Goal: Task Accomplishment & Management: Use online tool/utility

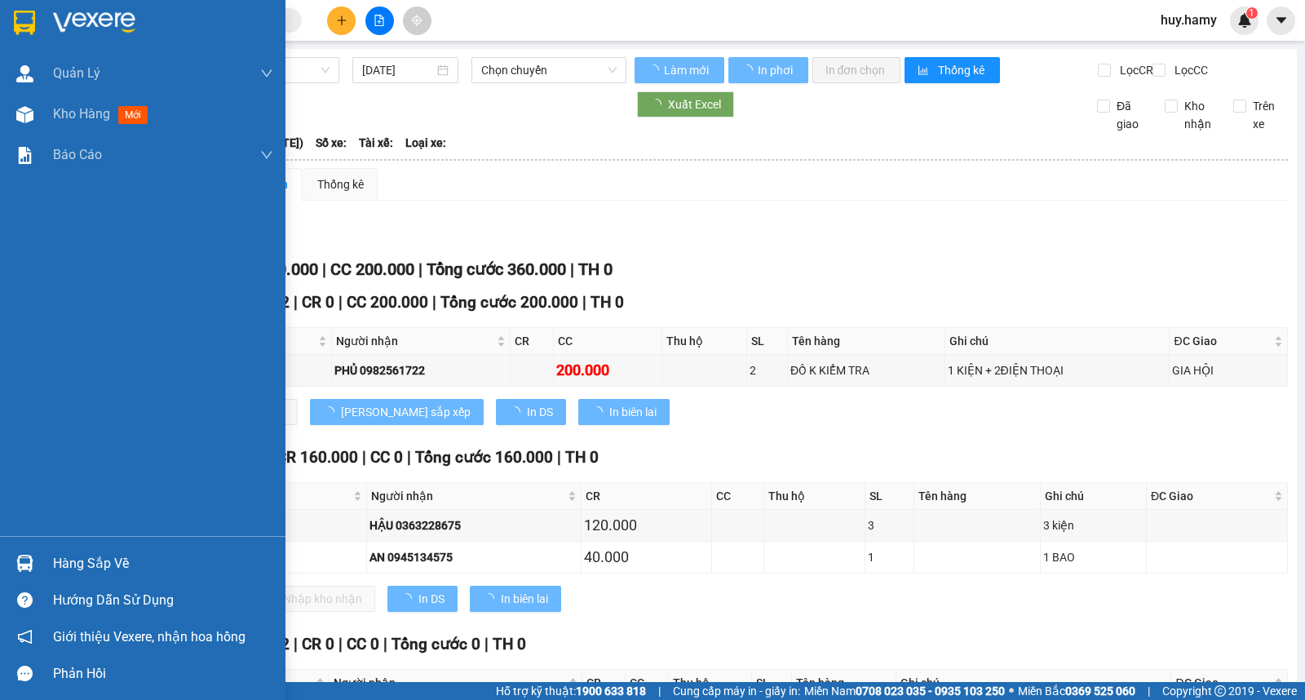
type input "[DATE]"
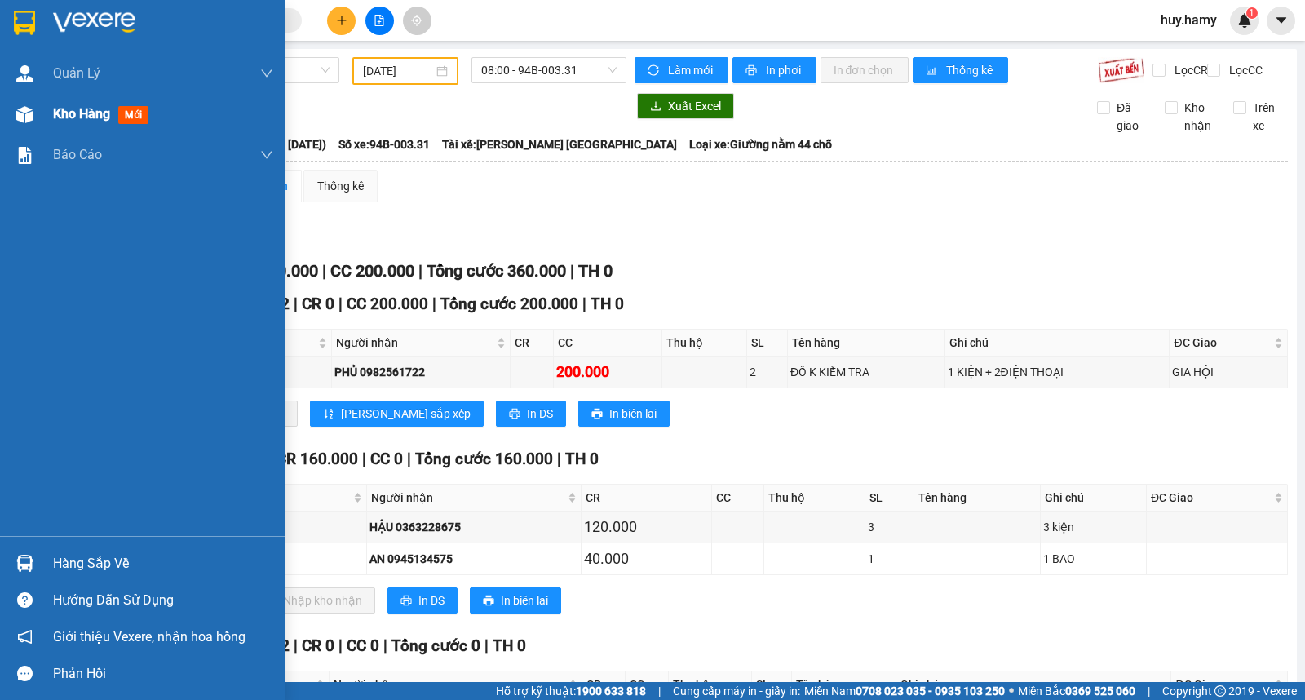
click at [69, 115] on span "Kho hàng" at bounding box center [81, 114] width 57 height 16
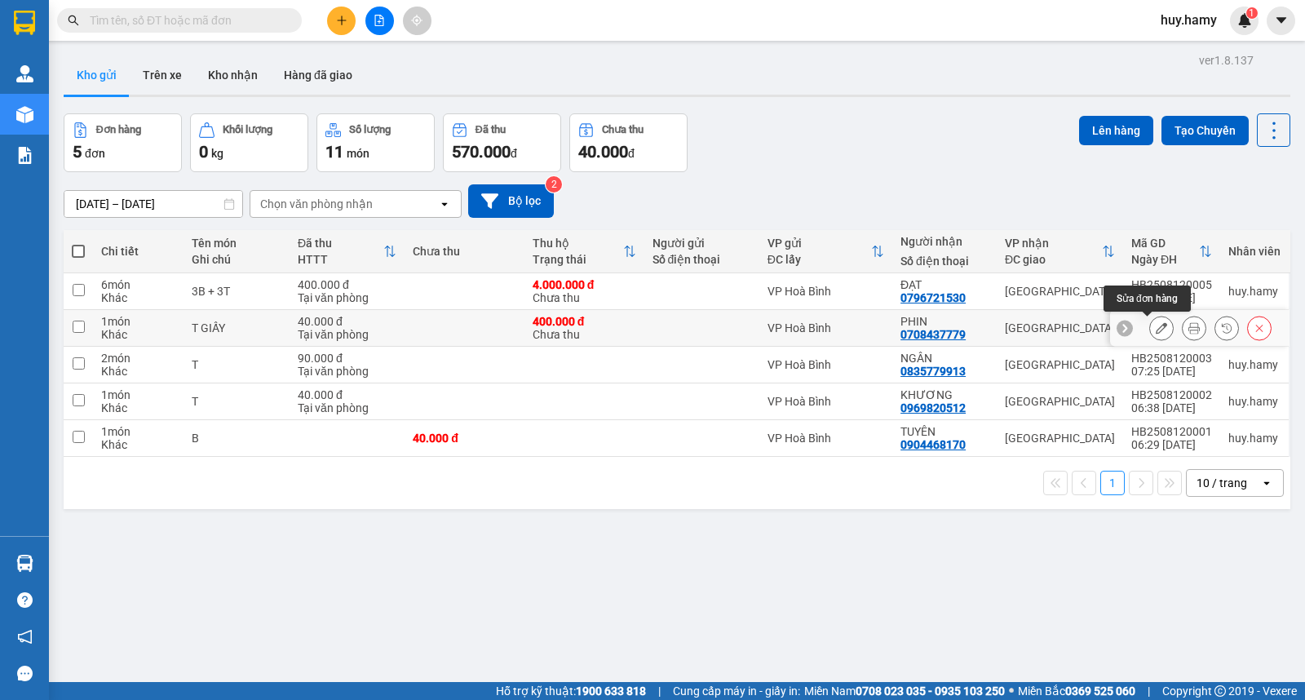
click at [1156, 328] on icon at bounding box center [1161, 327] width 11 height 11
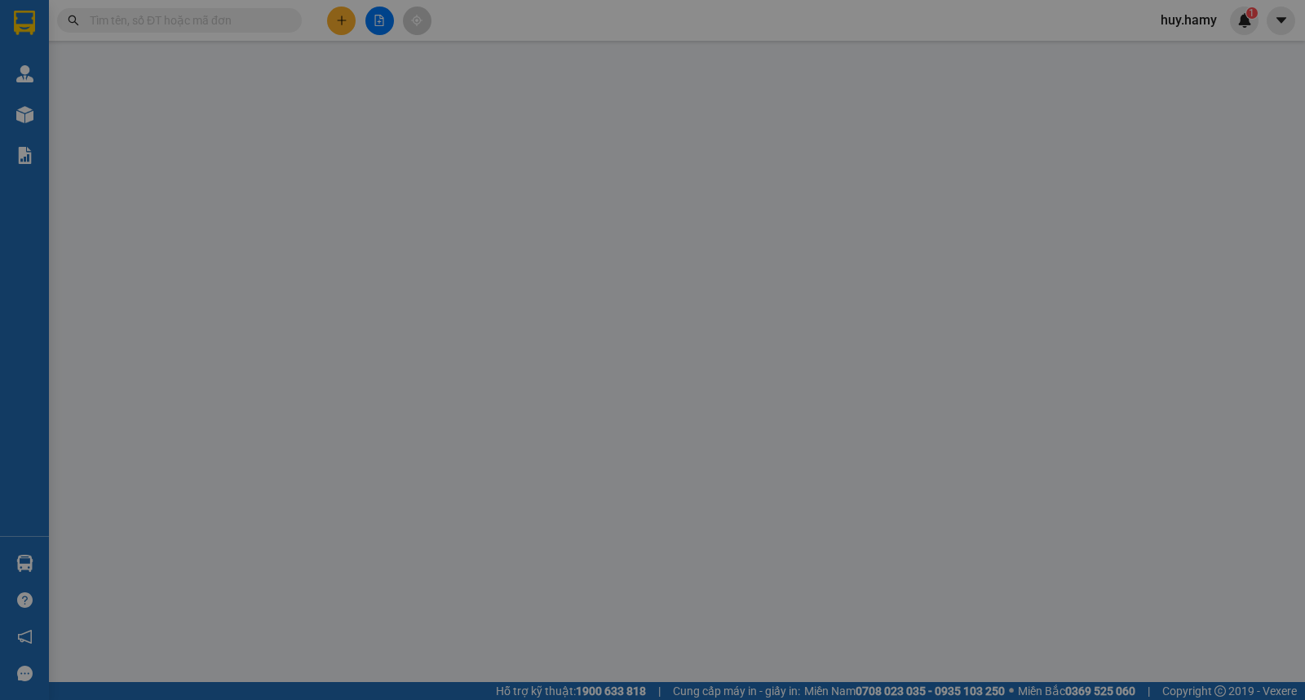
type input "0708437779"
type input "PHIN"
type input "400.000"
type input "40.000"
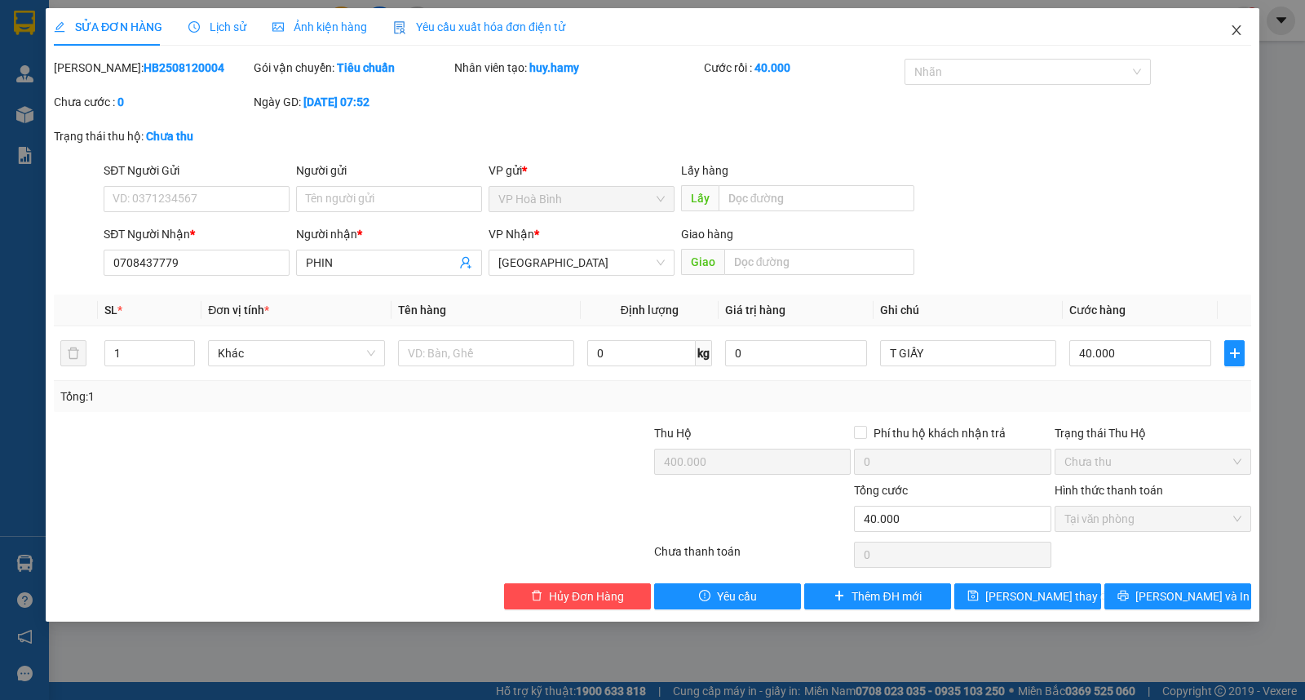
click at [1228, 25] on span "Close" at bounding box center [1237, 31] width 46 height 46
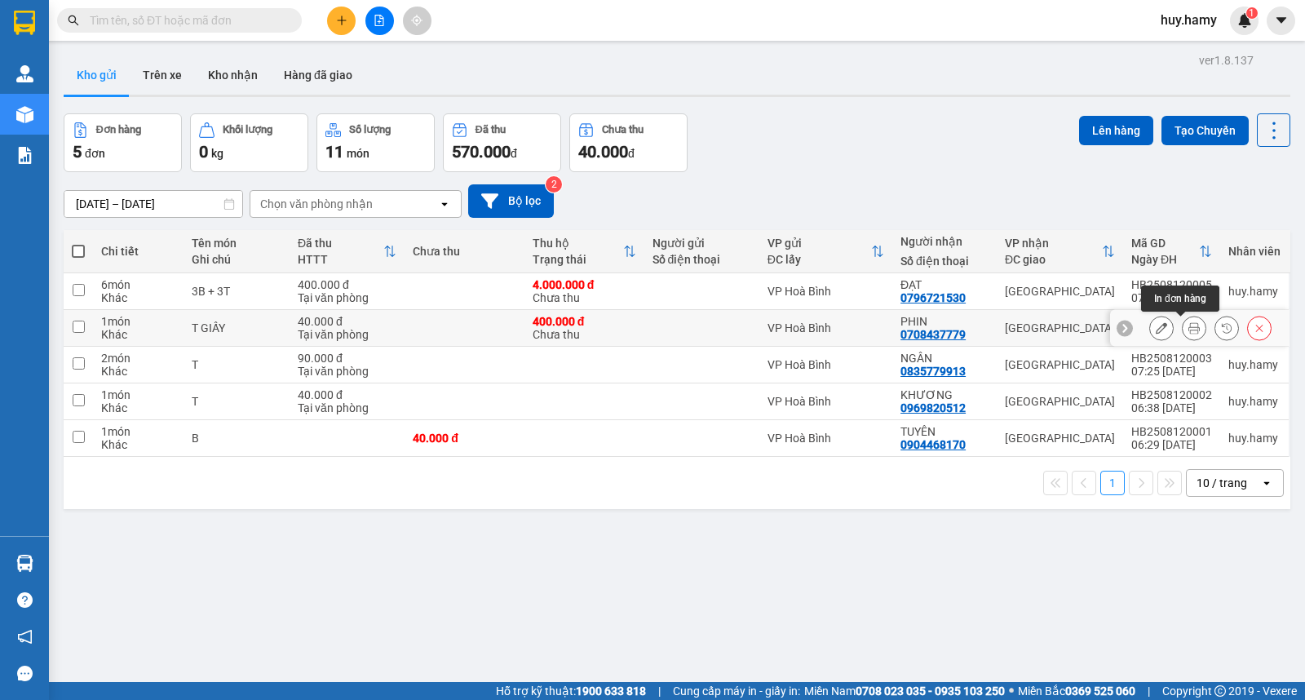
click at [1189, 325] on icon at bounding box center [1194, 327] width 11 height 11
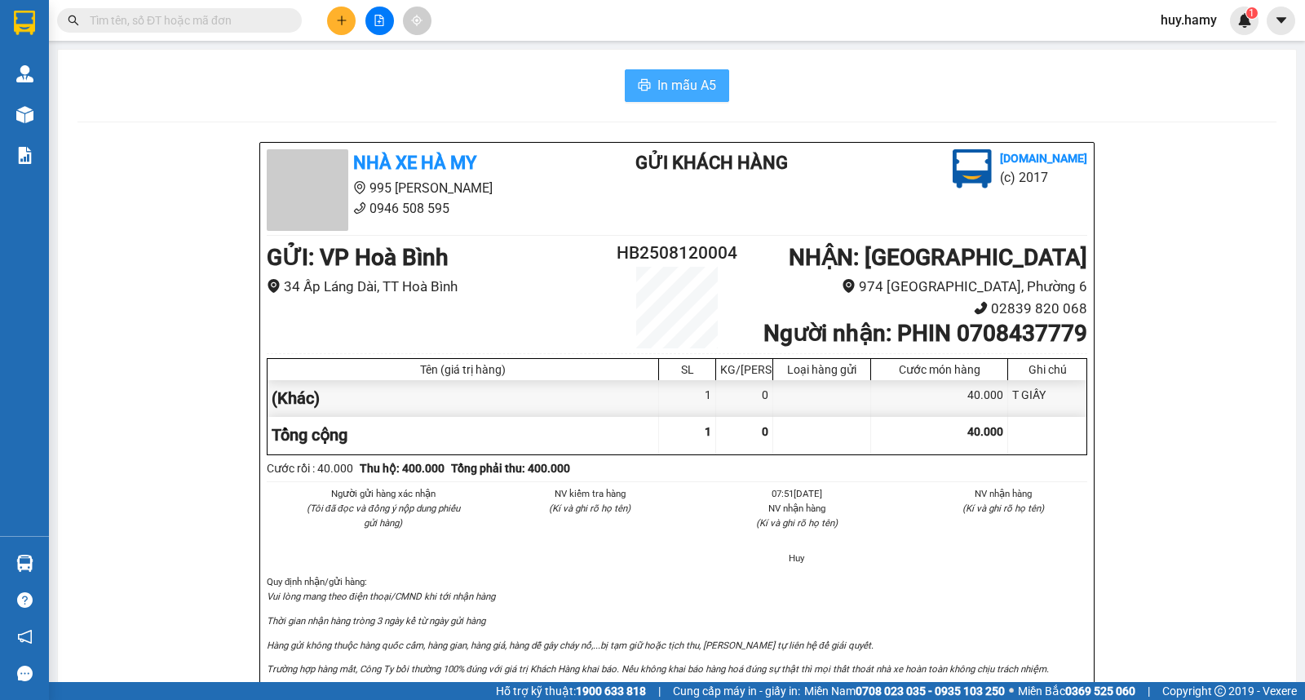
click at [703, 85] on span "In mẫu A5" at bounding box center [687, 85] width 59 height 20
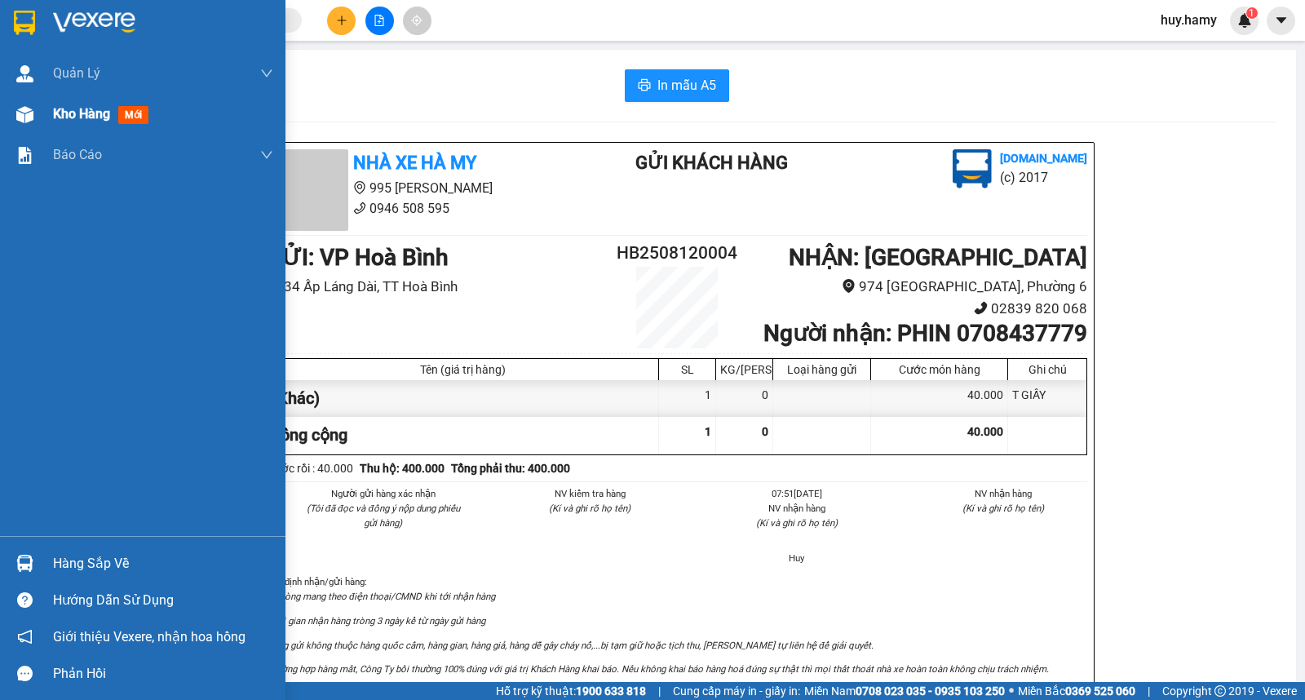
click at [49, 125] on div "Kho hàng mới" at bounding box center [143, 114] width 286 height 41
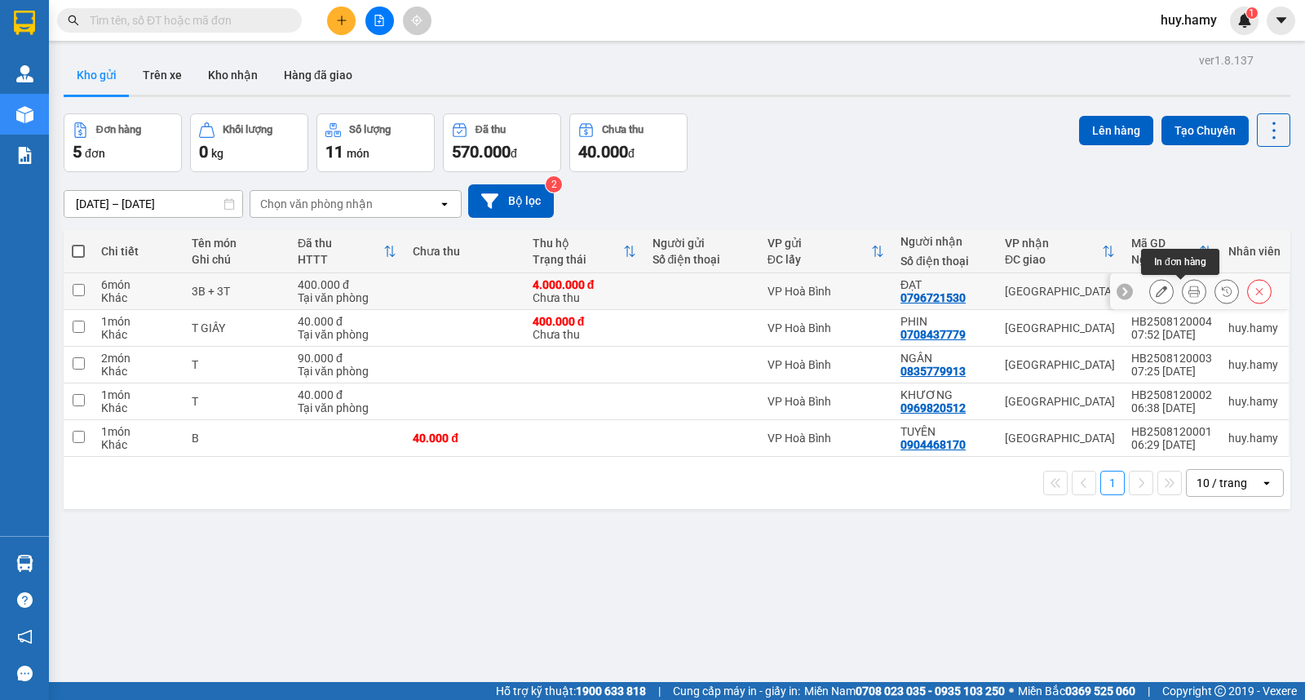
click at [1189, 292] on icon at bounding box center [1194, 291] width 11 height 11
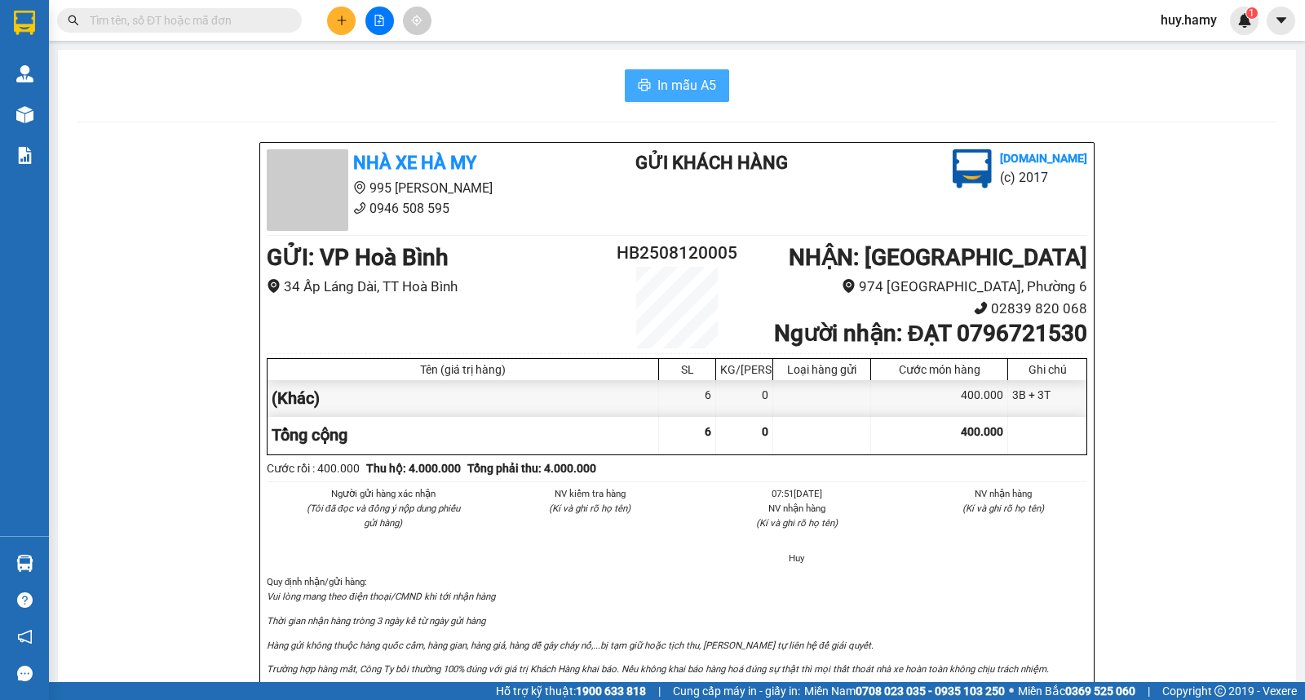
click at [695, 90] on span "In mẫu A5" at bounding box center [687, 85] width 59 height 20
